Goal: Navigation & Orientation: Find specific page/section

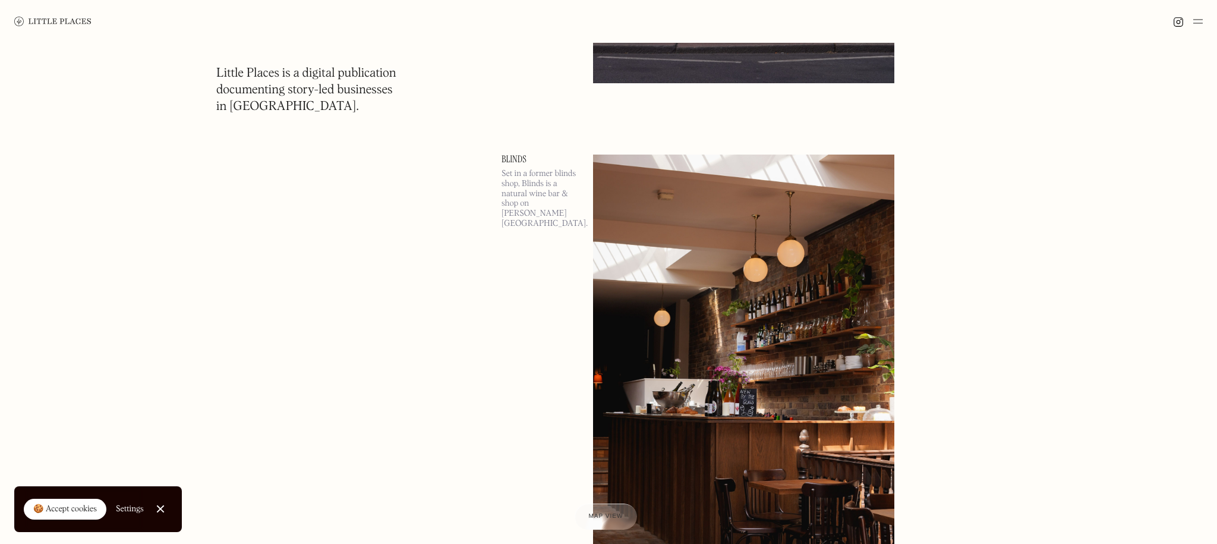
scroll to position [9584, 0]
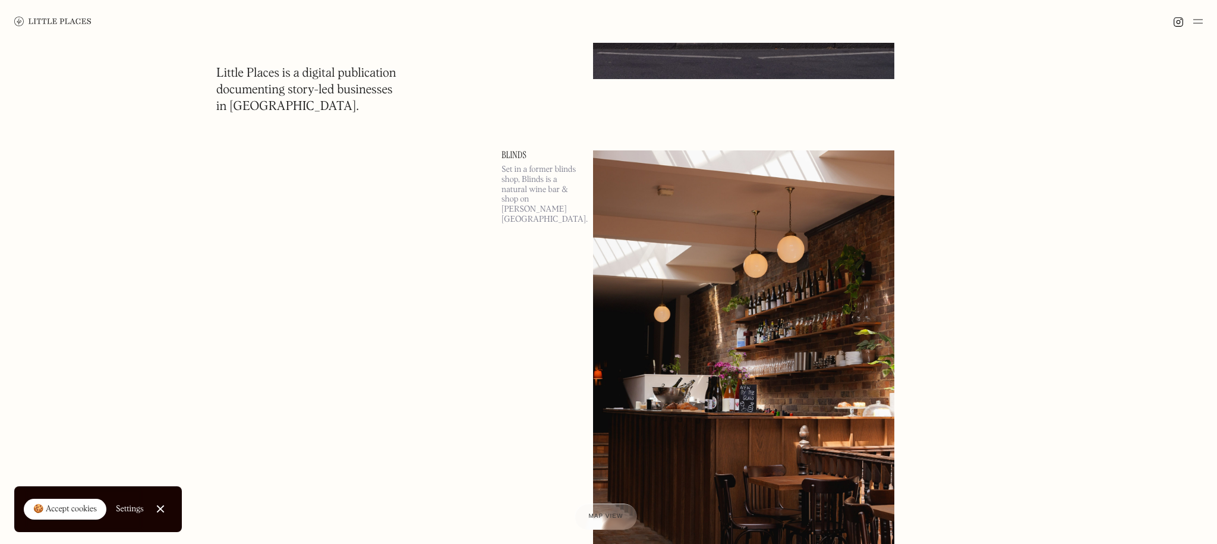
click at [63, 22] on img at bounding box center [52, 22] width 77 height 10
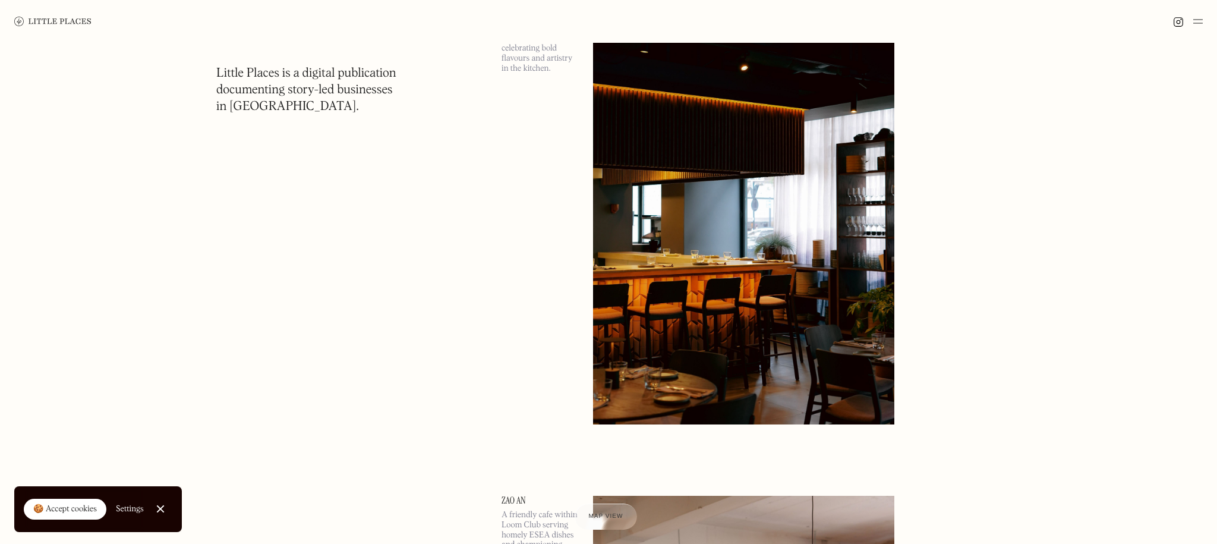
scroll to position [1140, 0]
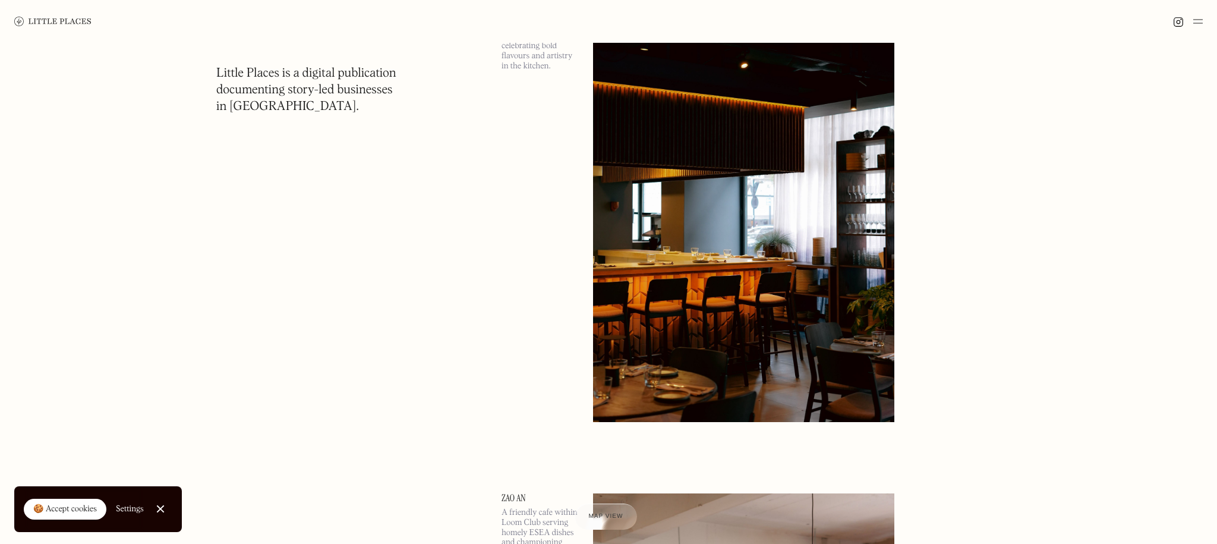
click at [1194, 24] on img at bounding box center [1198, 21] width 10 height 14
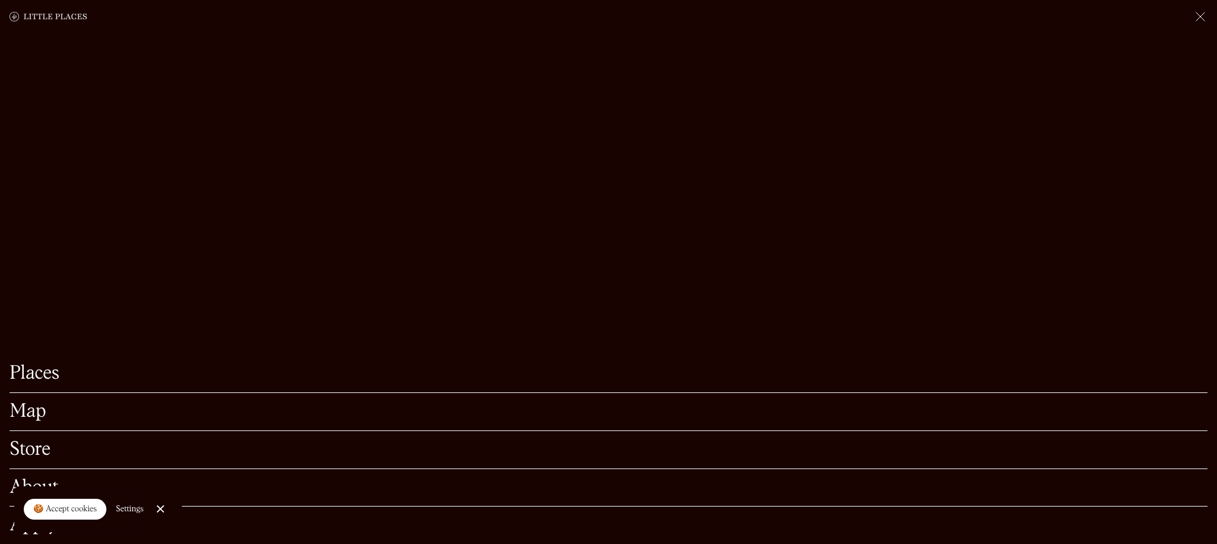
scroll to position [1237, 0]
click at [30, 412] on link "Map" at bounding box center [609, 411] width 1198 height 18
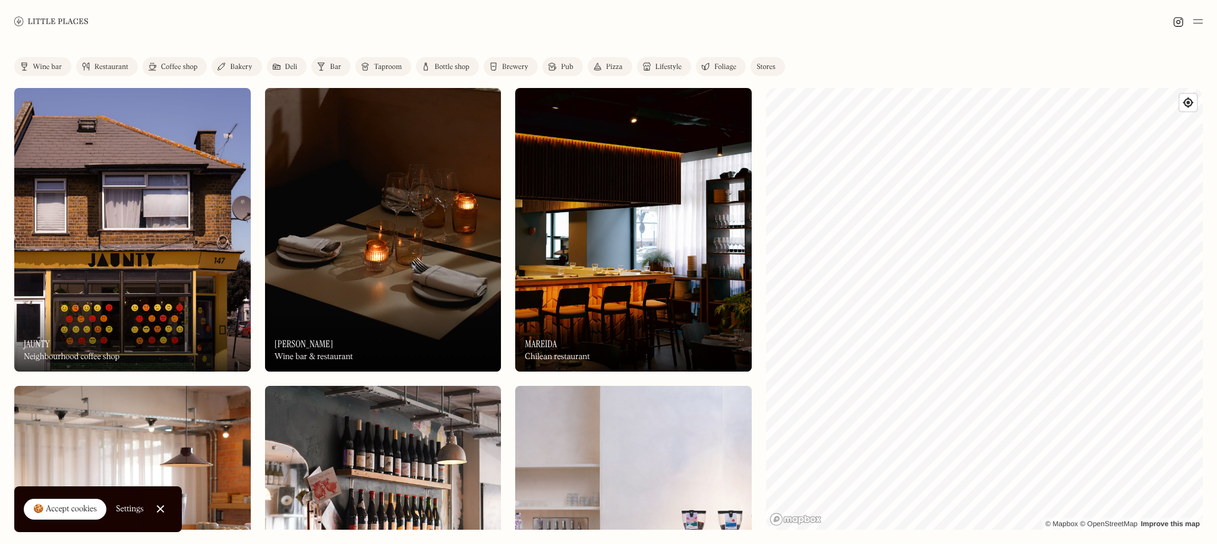
click at [64, 20] on img at bounding box center [51, 21] width 74 height 9
